Goal: Task Accomplishment & Management: Manage account settings

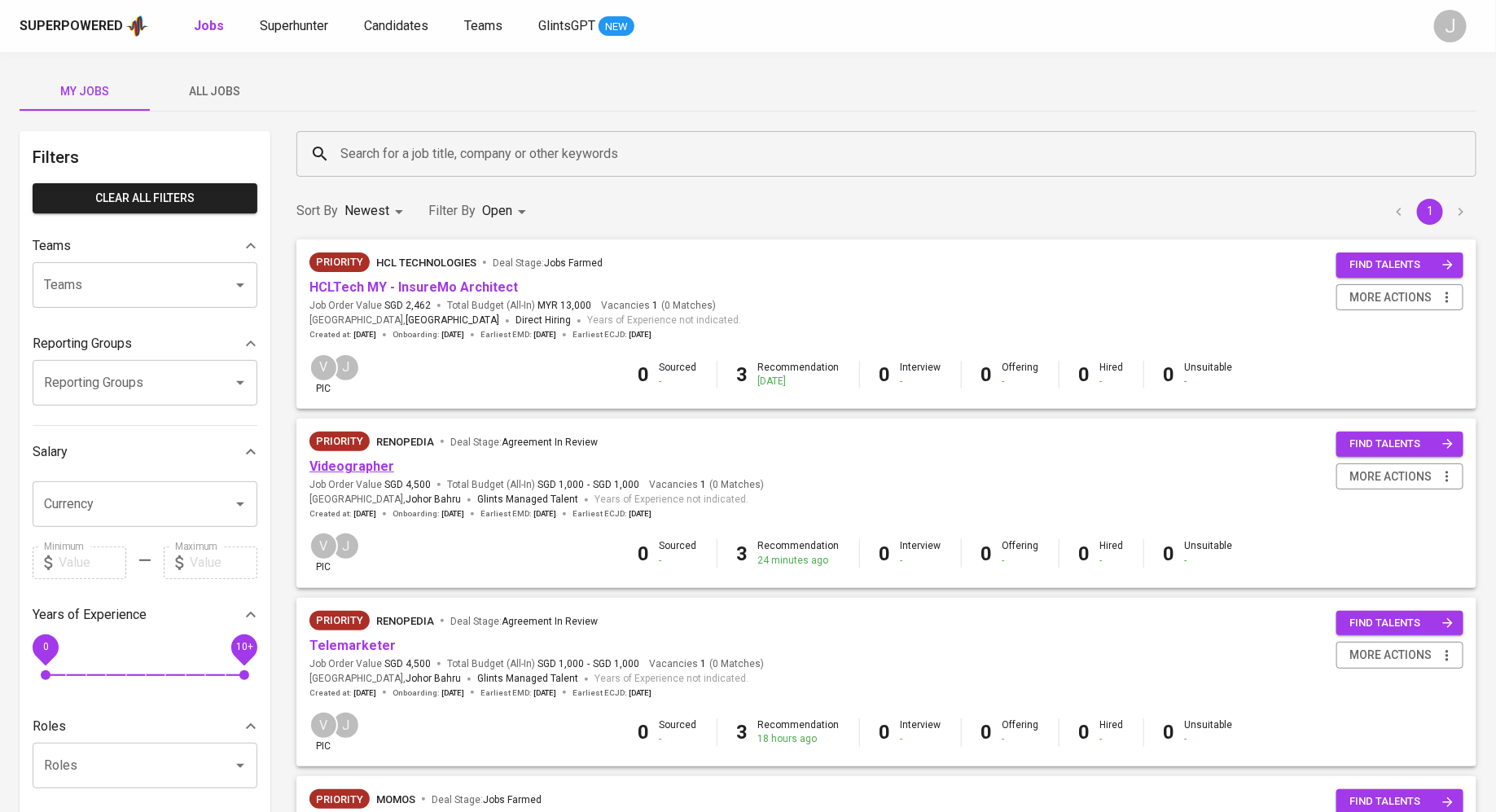
click at [369, 465] on link "Videographer" at bounding box center [352, 466] width 85 height 16
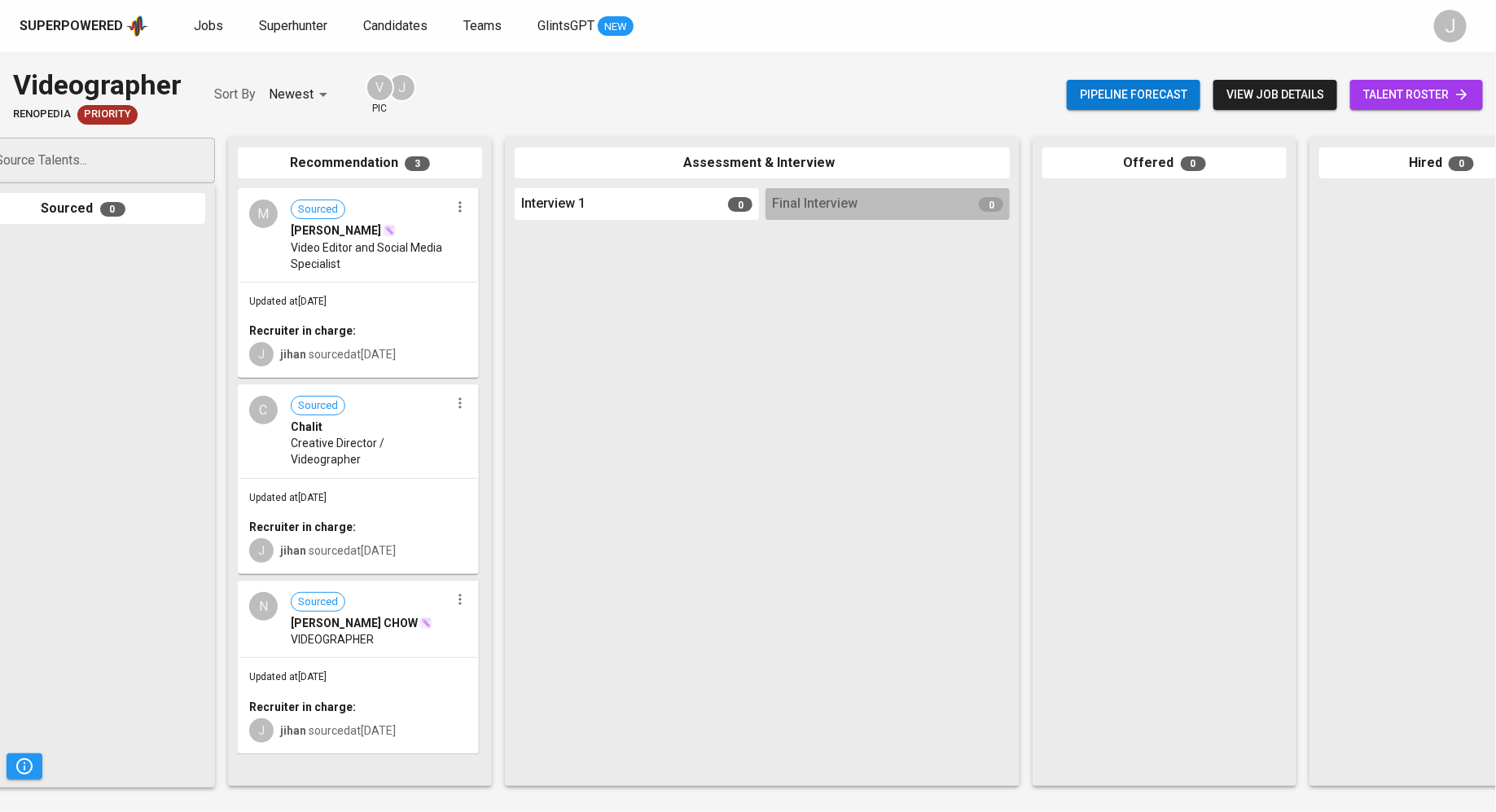
scroll to position [0, 56]
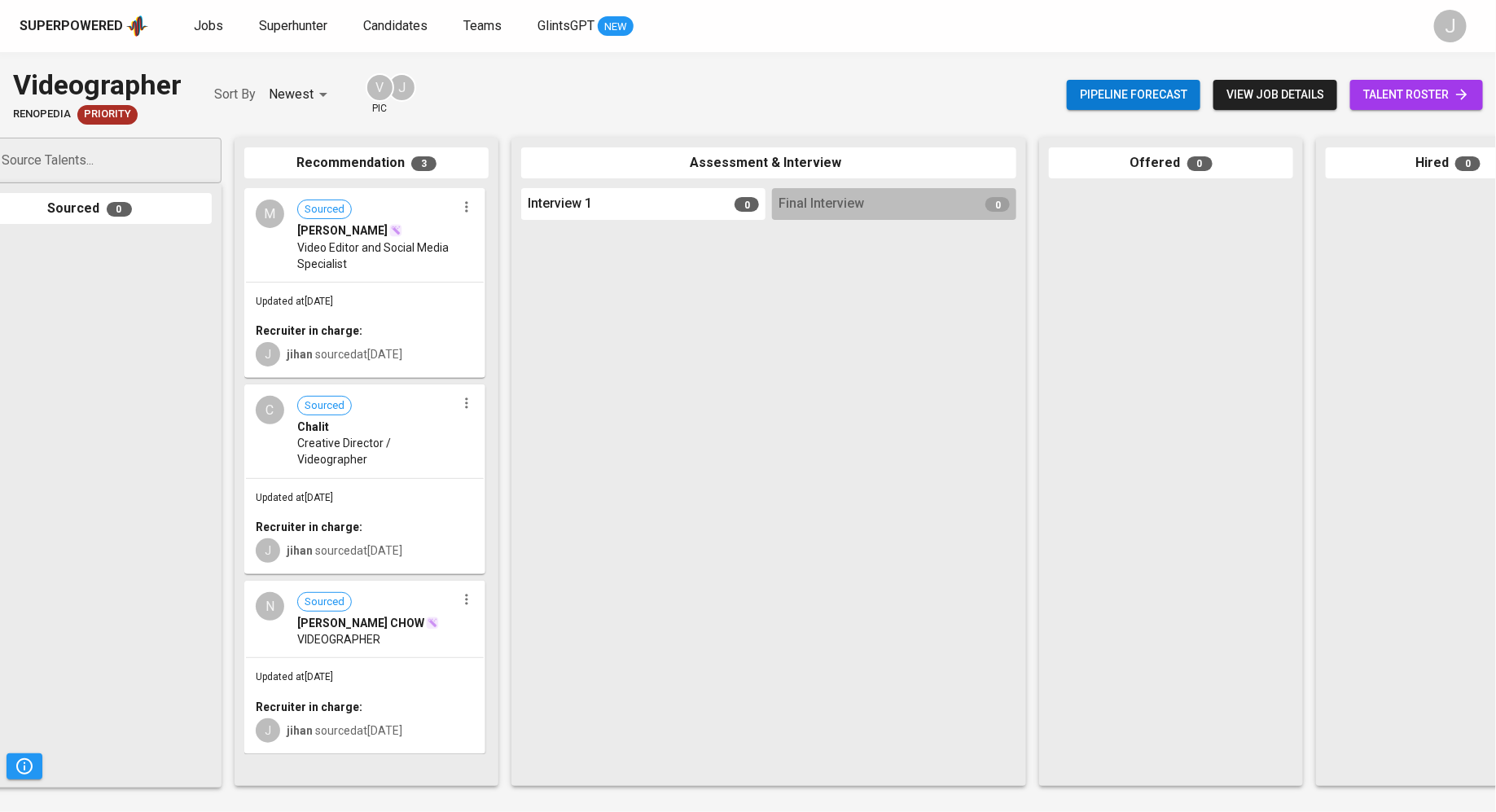
click at [354, 654] on div "N Sourced [PERSON_NAME] CHOW VIDEOGRAPHER" at bounding box center [365, 619] width 238 height 75
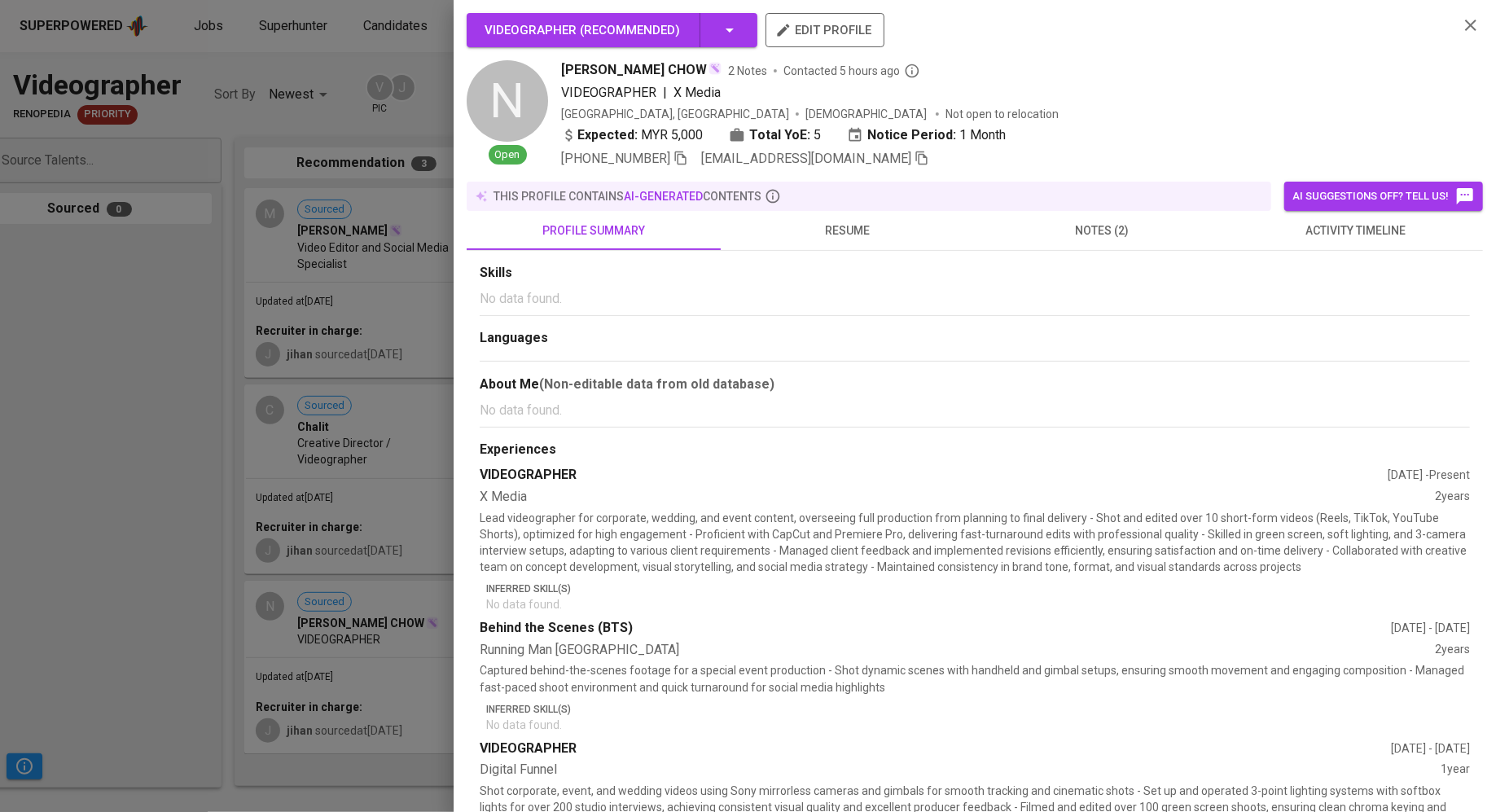
click at [80, 445] on div at bounding box center [748, 406] width 1496 height 812
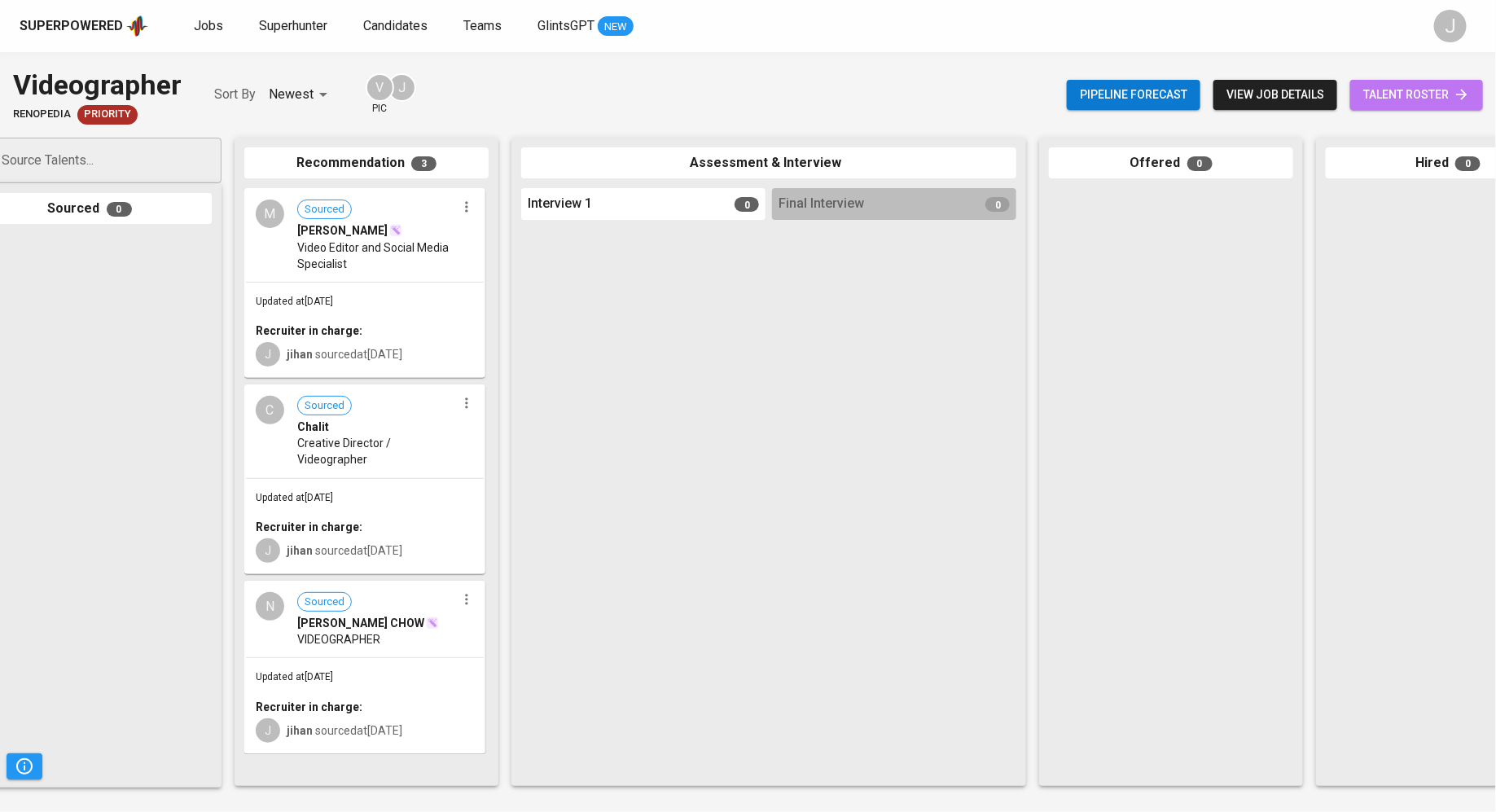
click at [1396, 95] on span "talent roster" at bounding box center [1416, 95] width 106 height 20
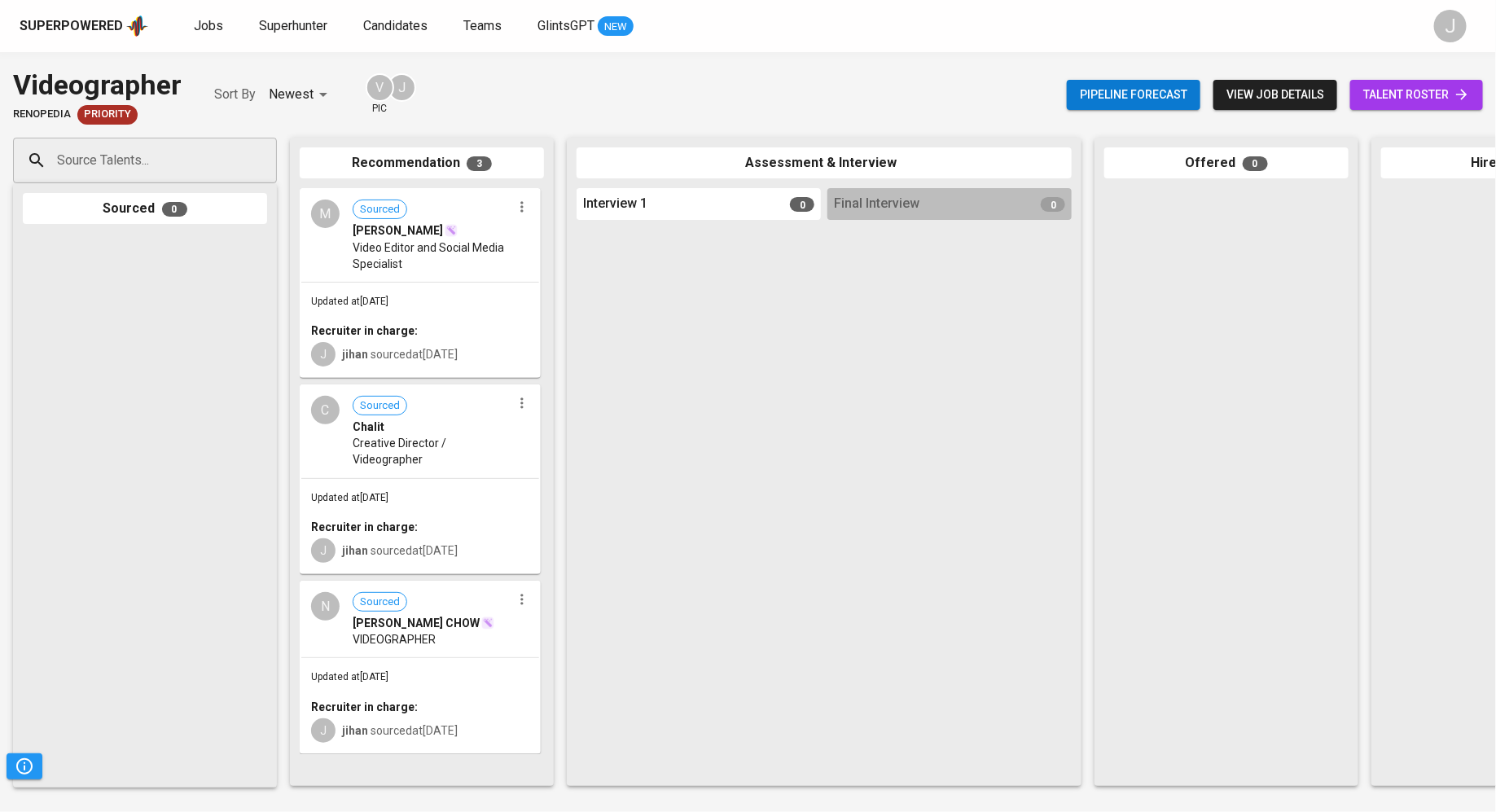
click at [465, 634] on div "VIDEOGRAPHER" at bounding box center [432, 639] width 159 height 17
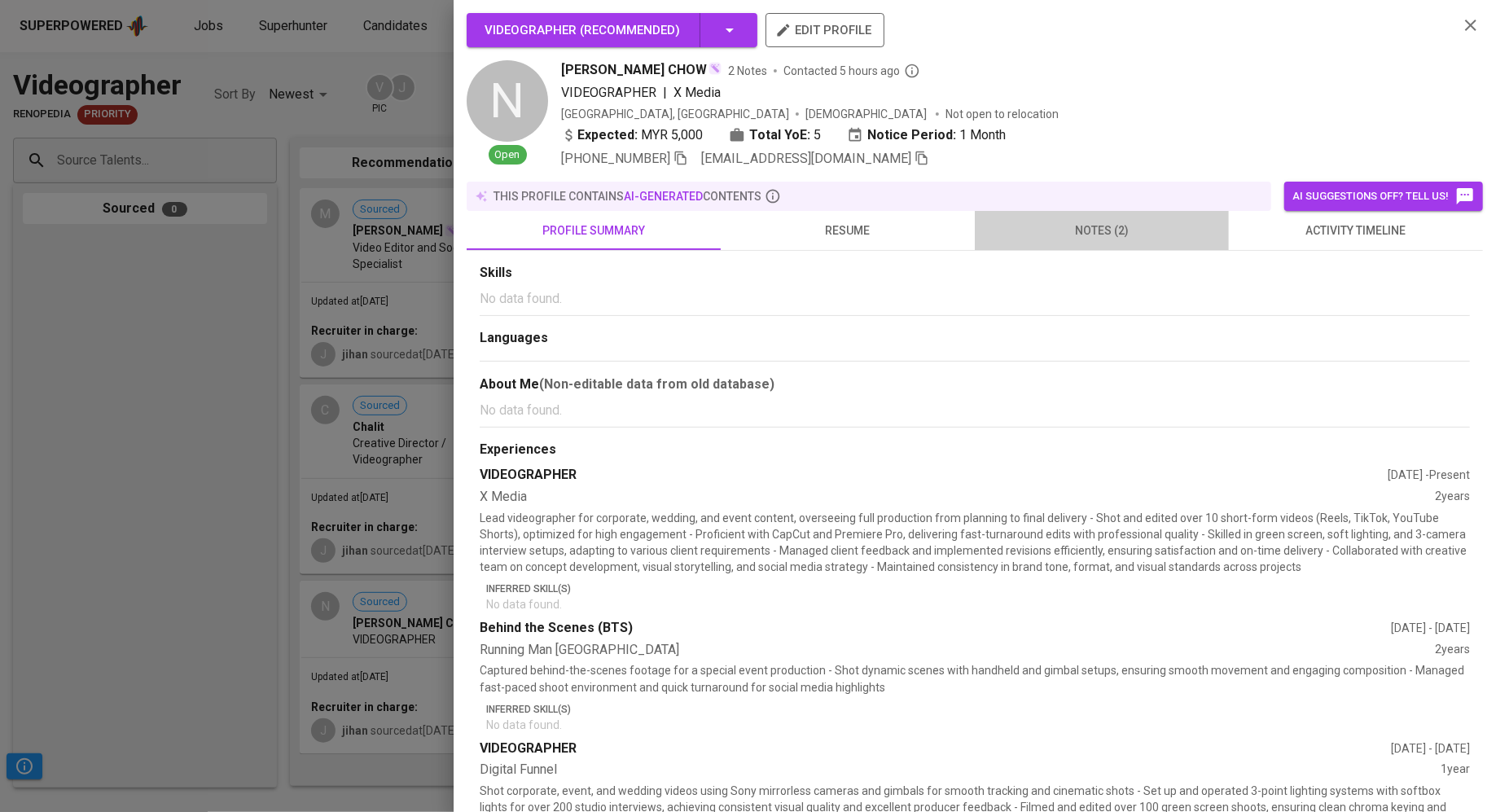
click at [1107, 234] on span "notes (2)" at bounding box center [1101, 231] width 234 height 20
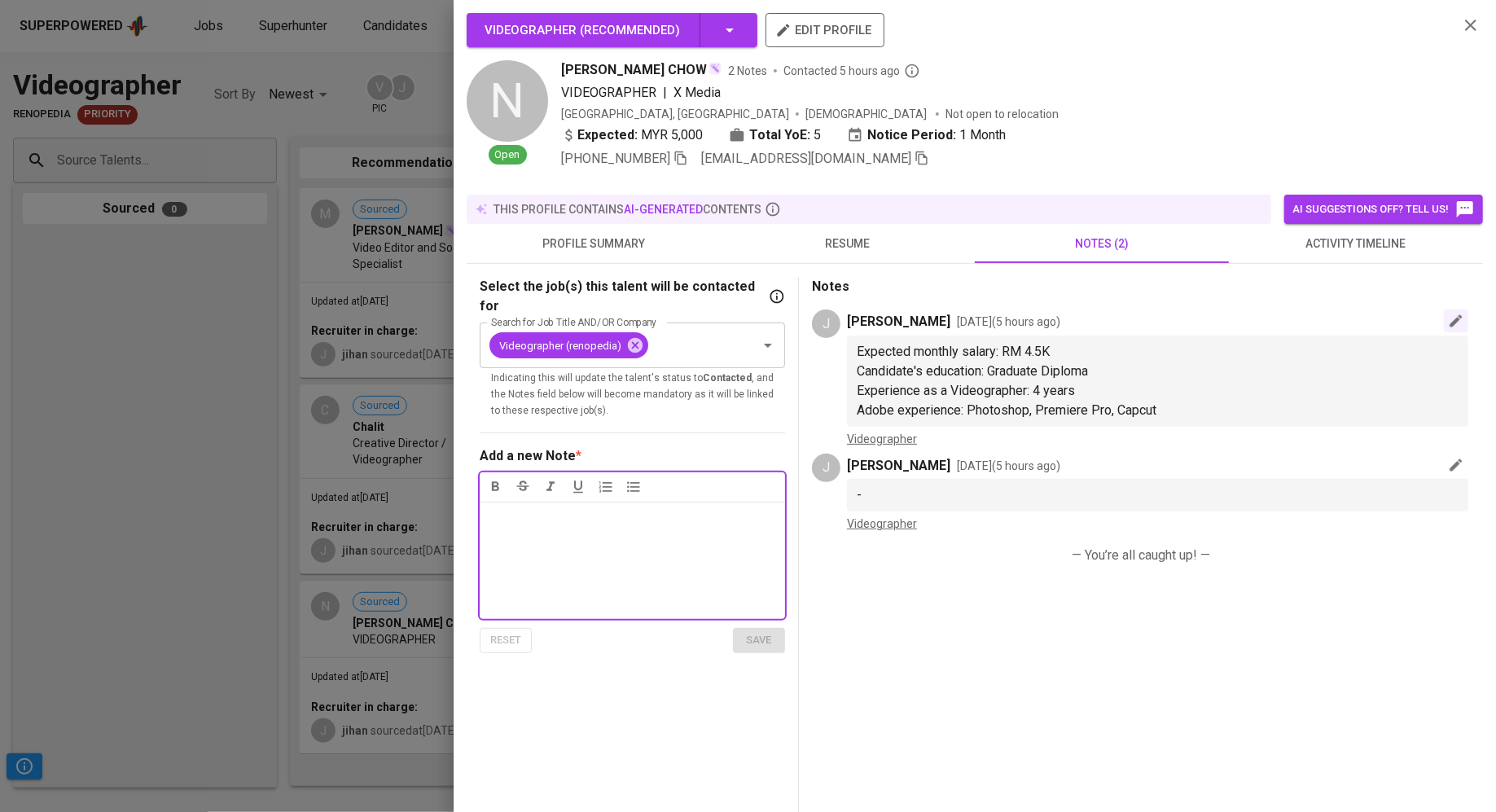
click at [1462, 325] on icon "button" at bounding box center [1456, 321] width 17 height 17
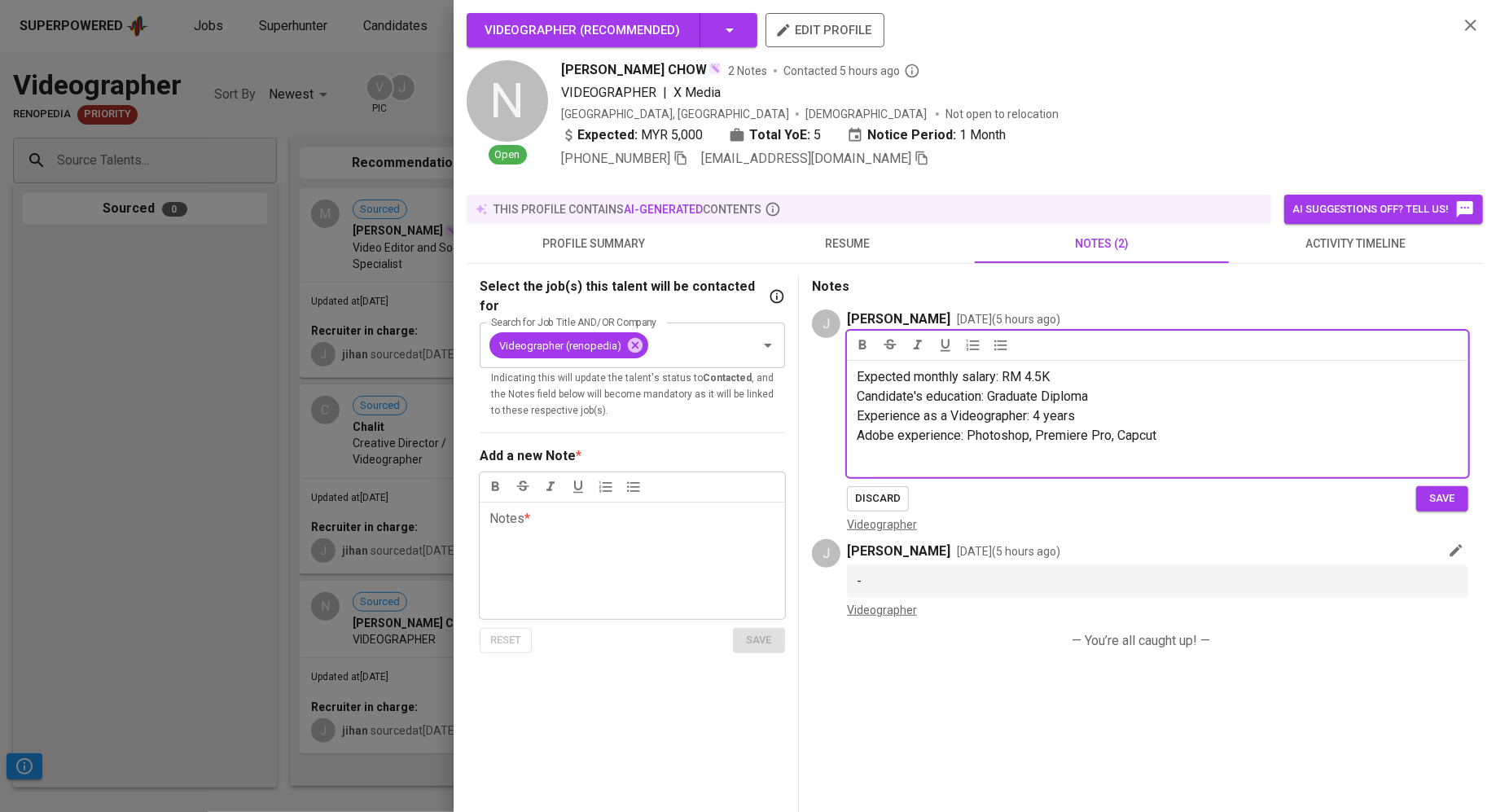
click at [1044, 377] on span "Expected monthly salary: RM 4.5K" at bounding box center [953, 376] width 193 height 16
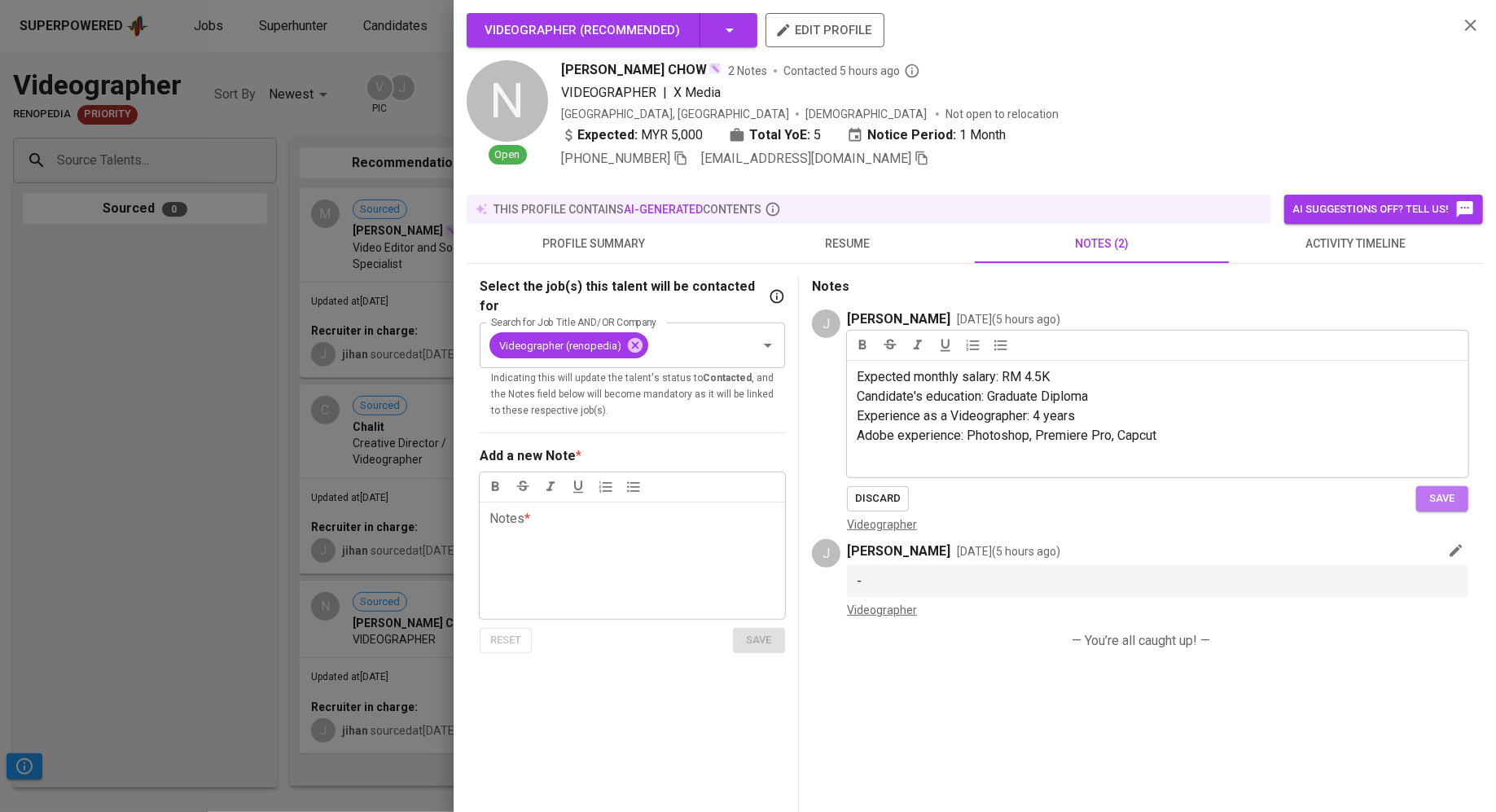
click at [1443, 493] on span "save" at bounding box center [1441, 498] width 36 height 18
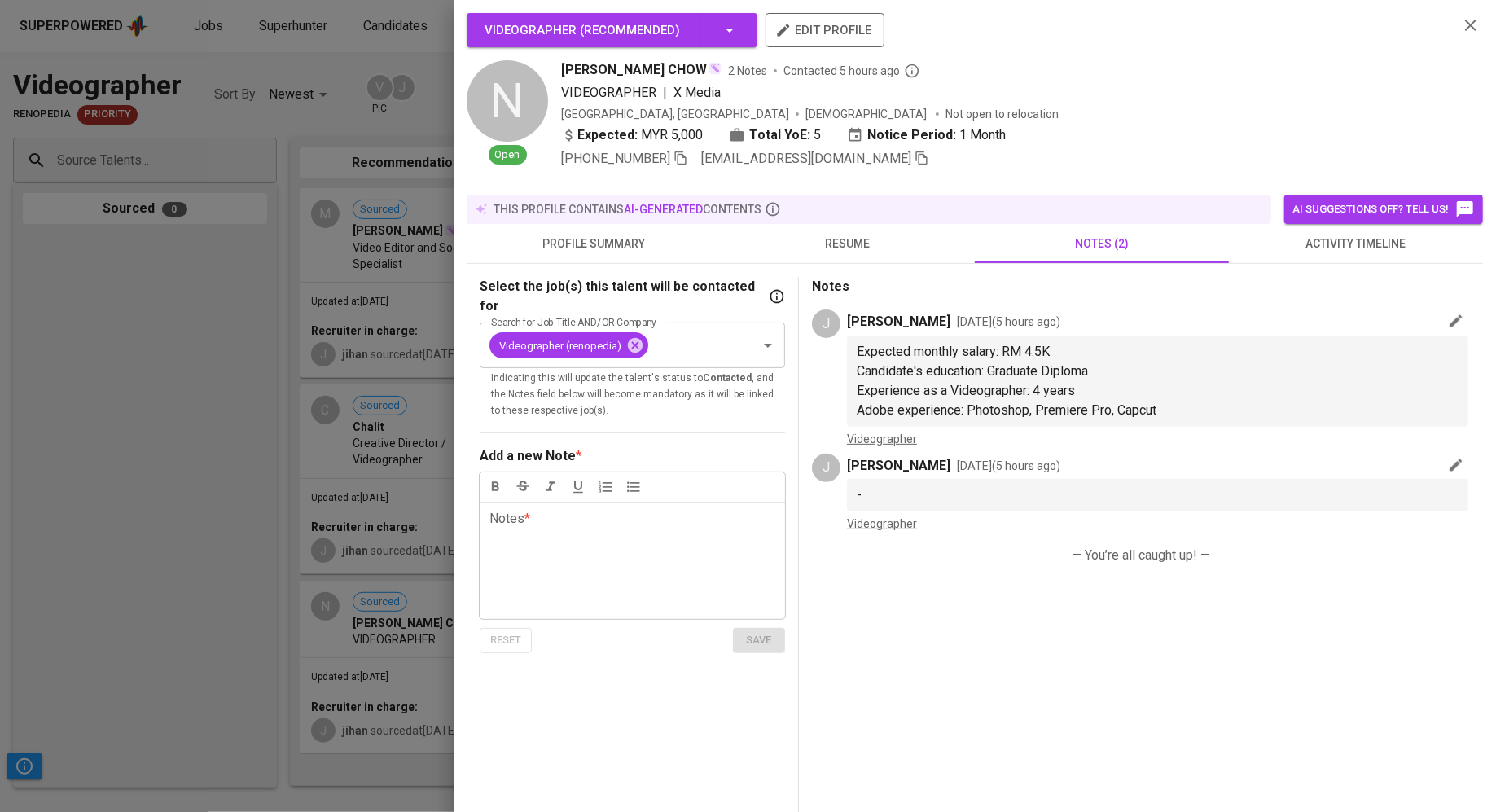
click at [1466, 27] on icon "button" at bounding box center [1470, 25] width 19 height 19
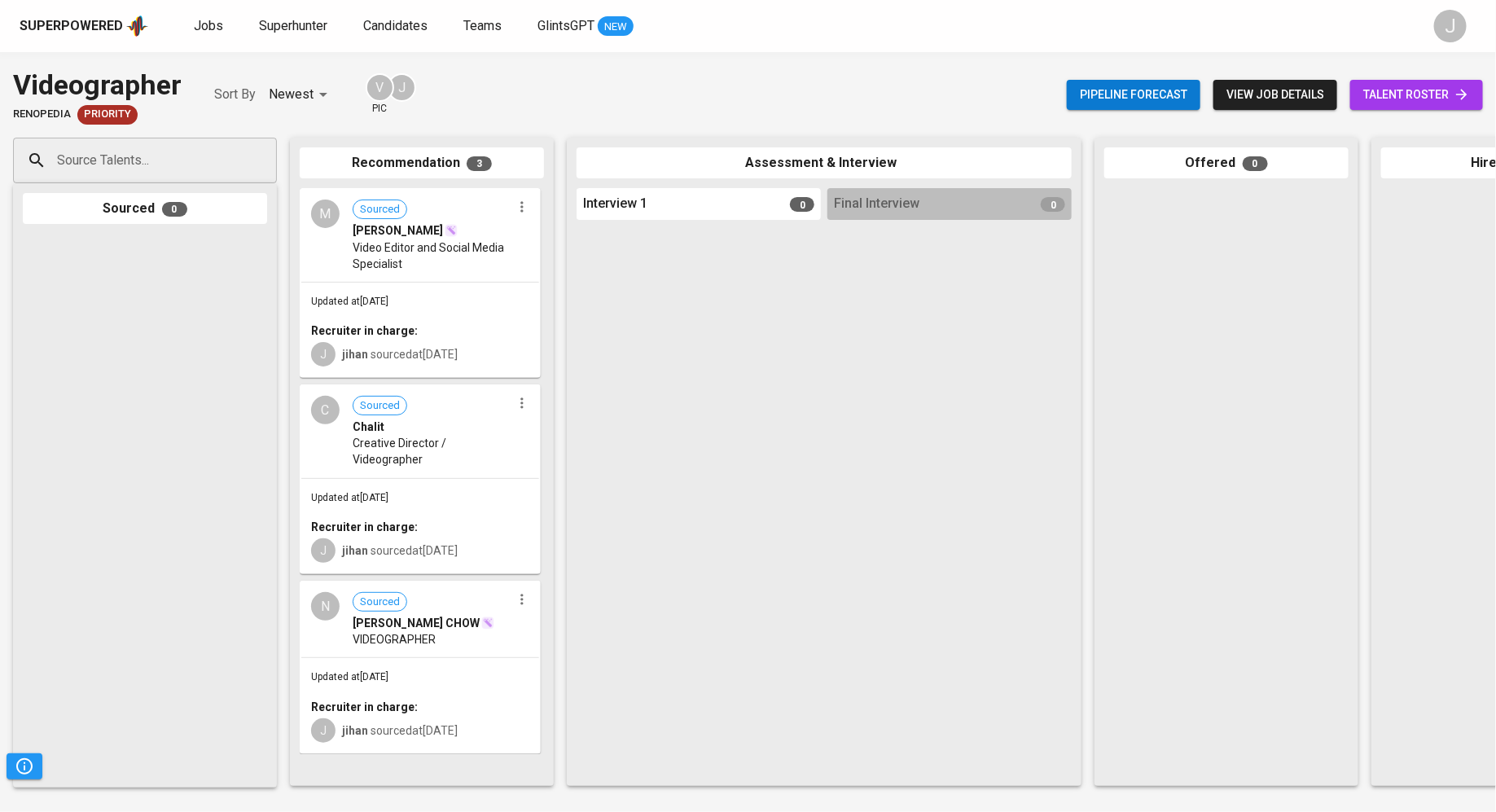
click at [384, 481] on div "Updated at [DATE] Recruiter in charge: J jihan sourced at [DATE]" at bounding box center [420, 526] width 238 height 94
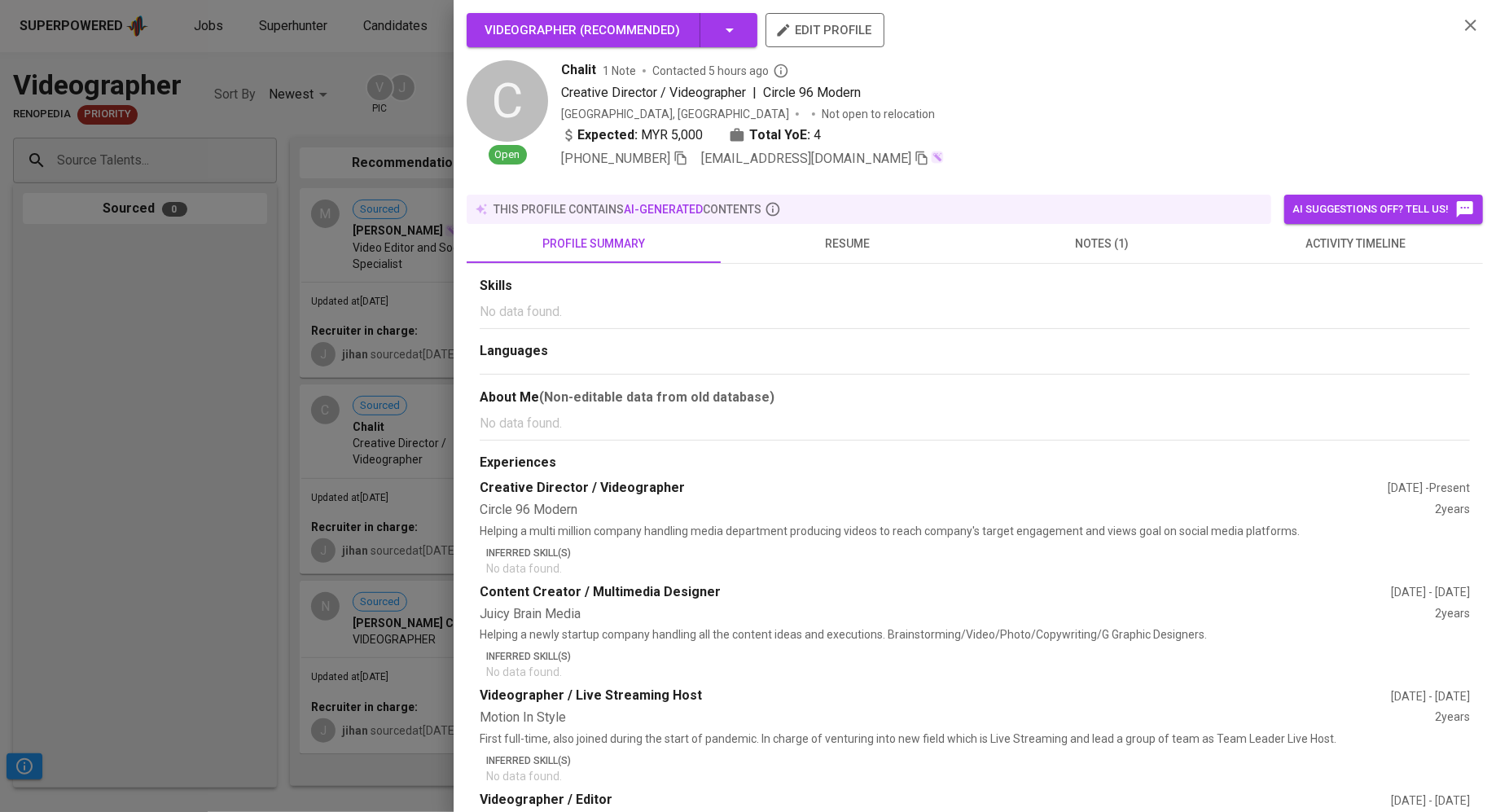
click at [1102, 234] on span "notes (1)" at bounding box center [1101, 244] width 234 height 20
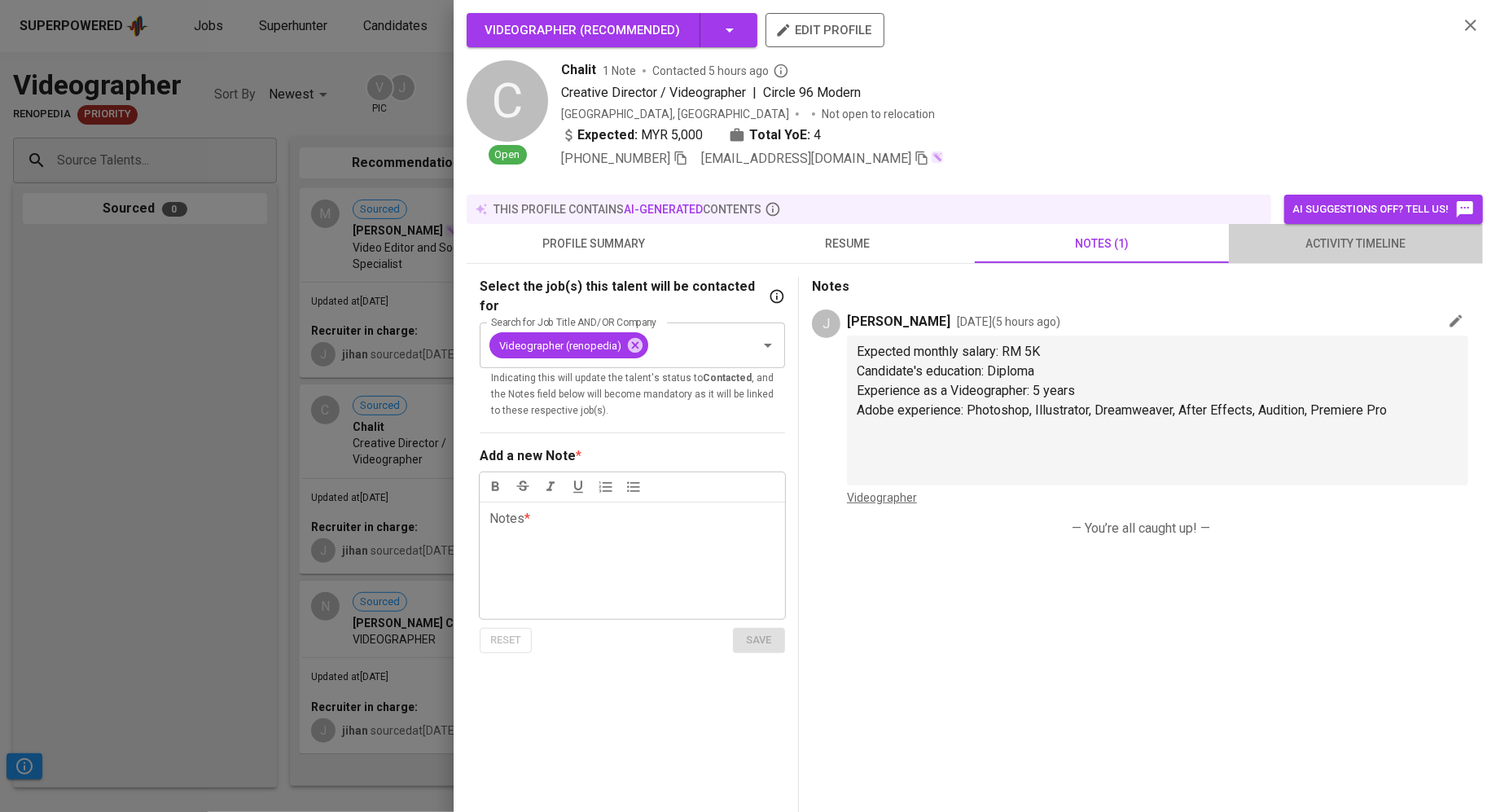
click at [1342, 245] on span "activity timeline" at bounding box center [1355, 244] width 234 height 20
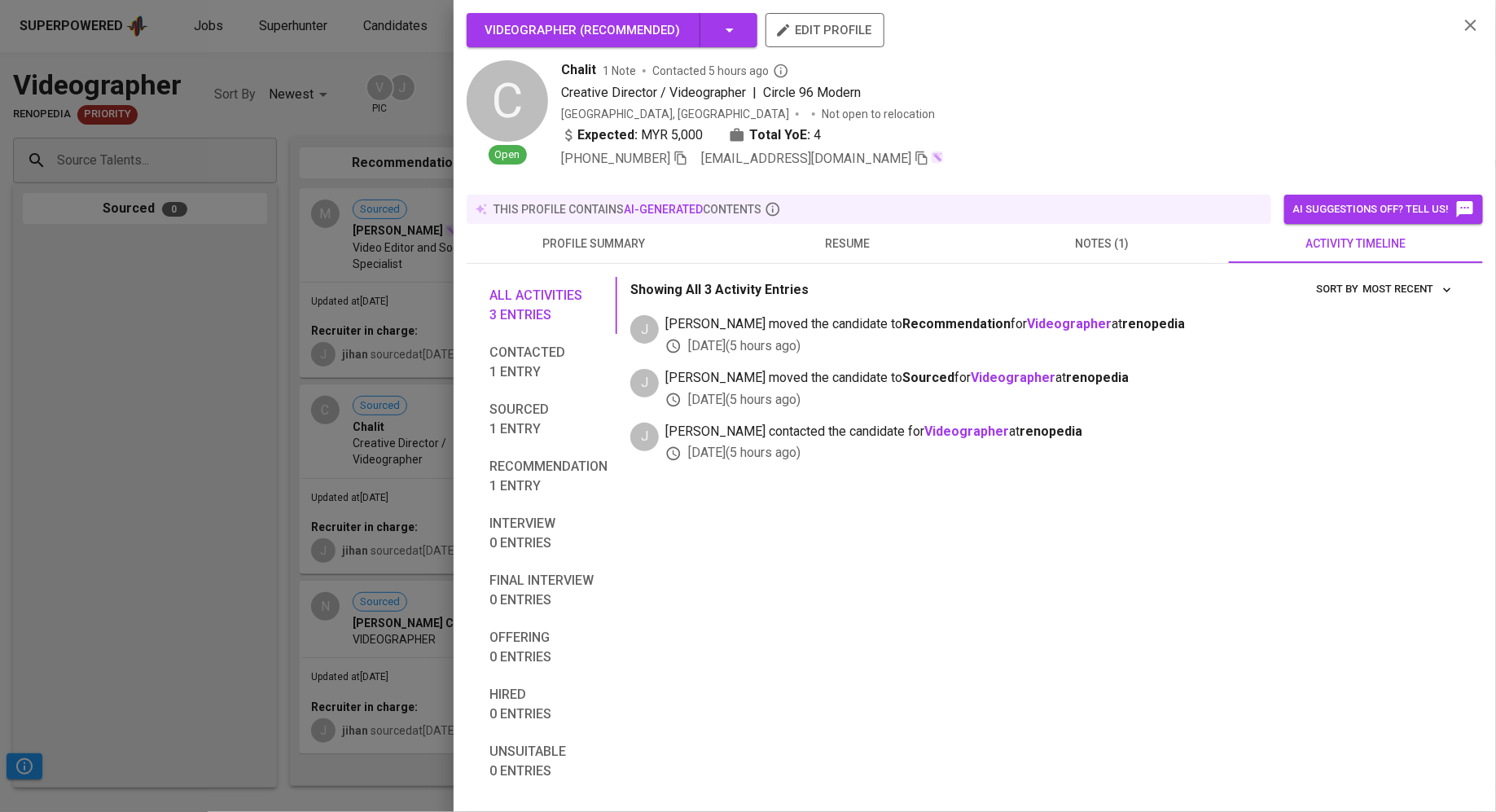
click at [850, 40] on span "edit profile" at bounding box center [824, 30] width 93 height 21
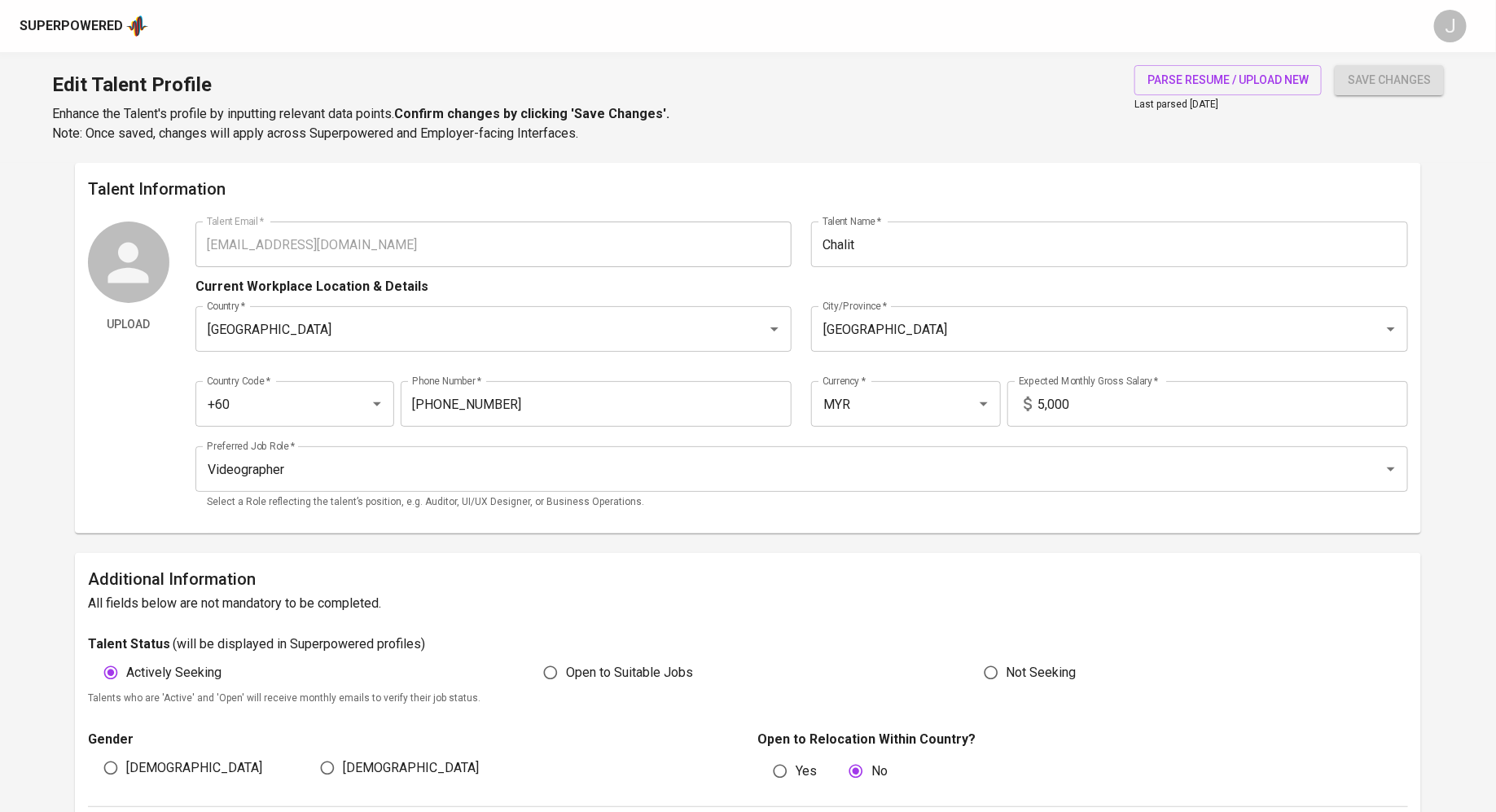
click at [1068, 403] on input "5,000" at bounding box center [1223, 403] width 370 height 45
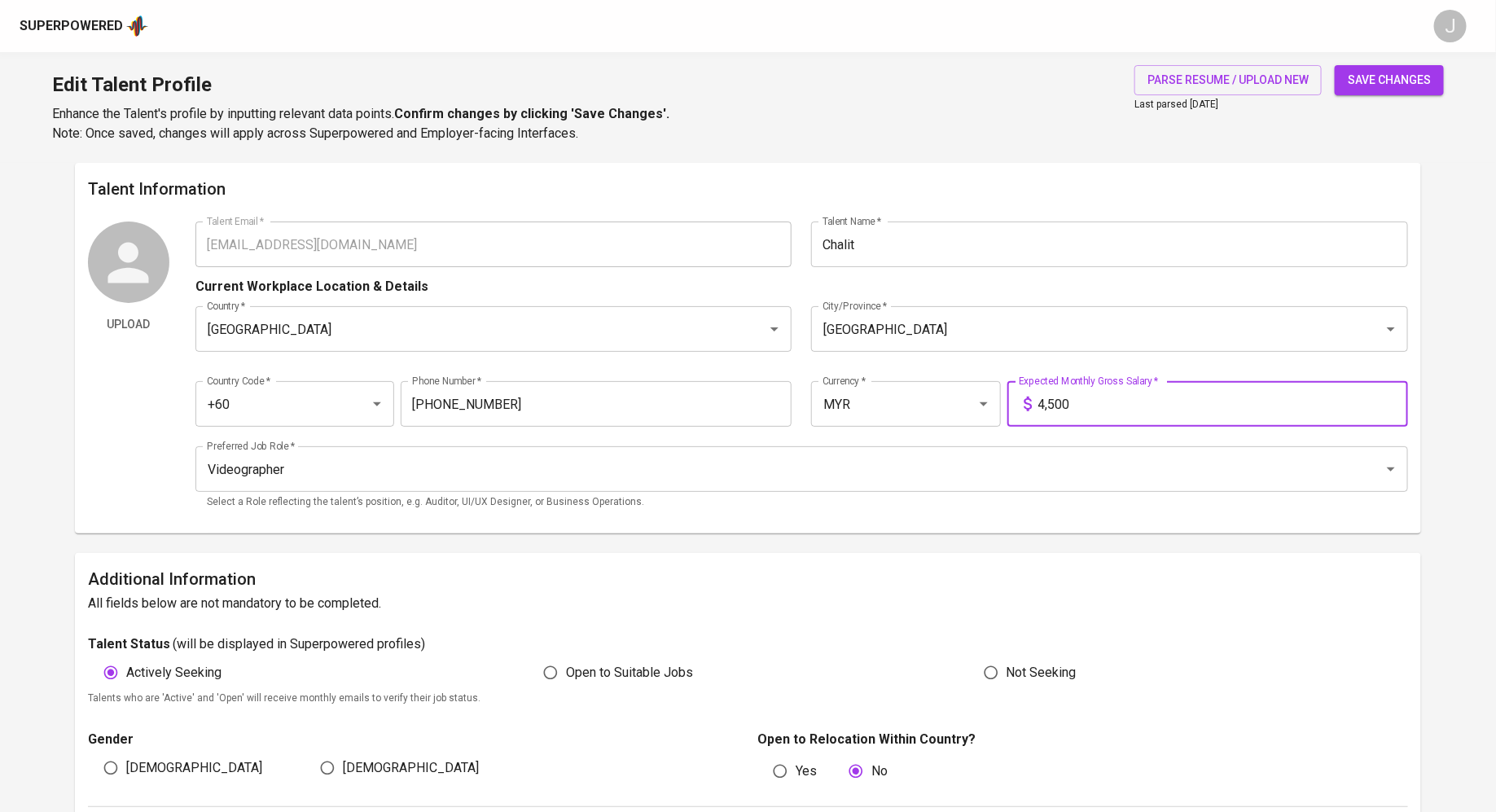
type input "4,500"
click at [1373, 77] on span "save changes" at bounding box center [1390, 80] width 83 height 20
